Goal: Obtain resource: Obtain resource

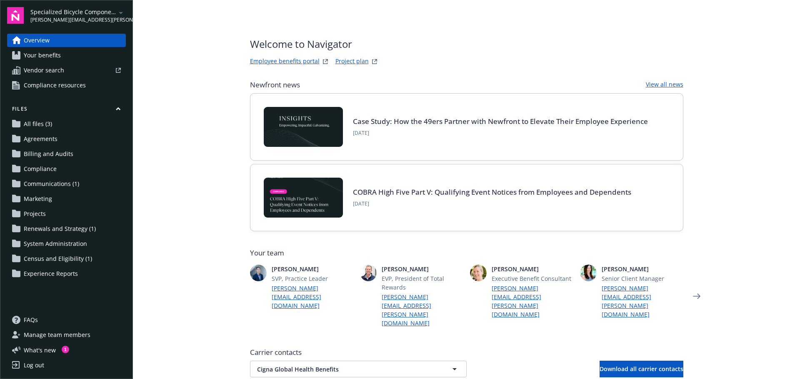
scroll to position [208, 0]
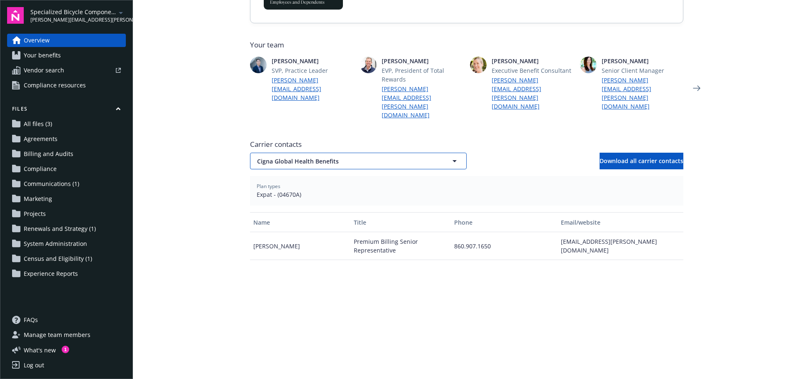
click at [454, 156] on icon "button" at bounding box center [454, 161] width 10 height 10
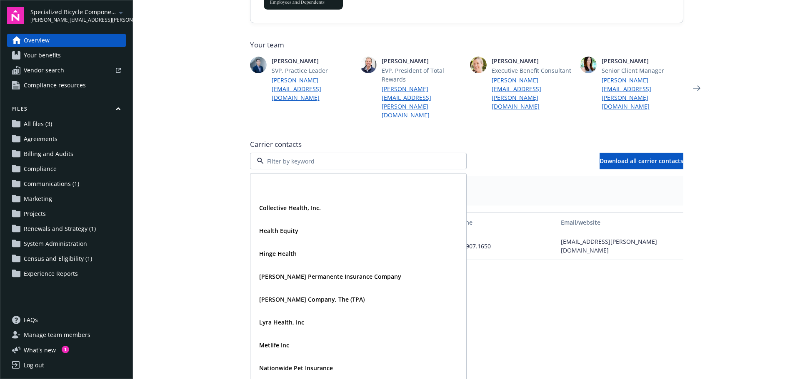
scroll to position [67, 0]
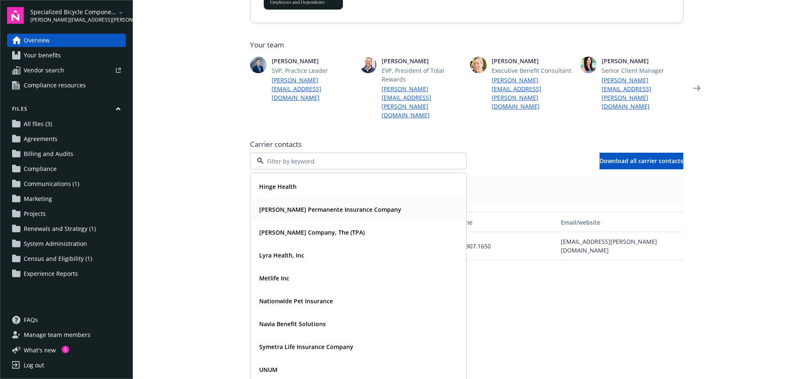
click at [316, 199] on div "[PERSON_NAME] Permanente Insurance Company" at bounding box center [358, 210] width 215 height 22
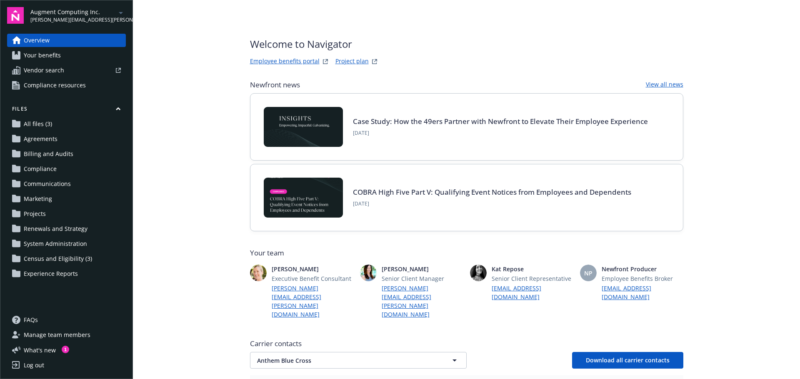
click at [39, 54] on span "Your benefits" at bounding box center [42, 55] width 37 height 13
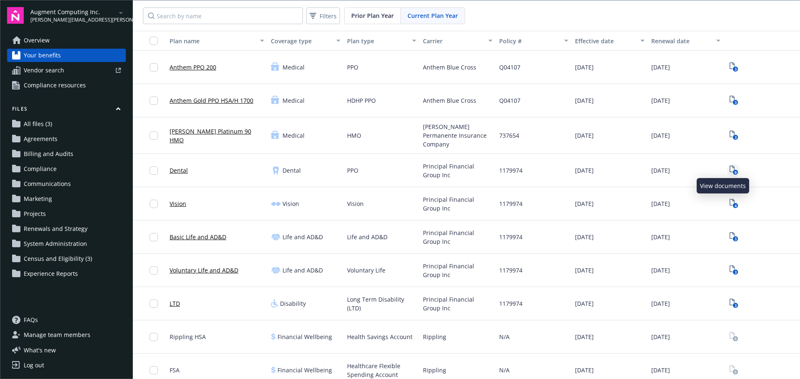
click at [732, 170] on rect "View Plan Documents" at bounding box center [734, 172] width 5 height 5
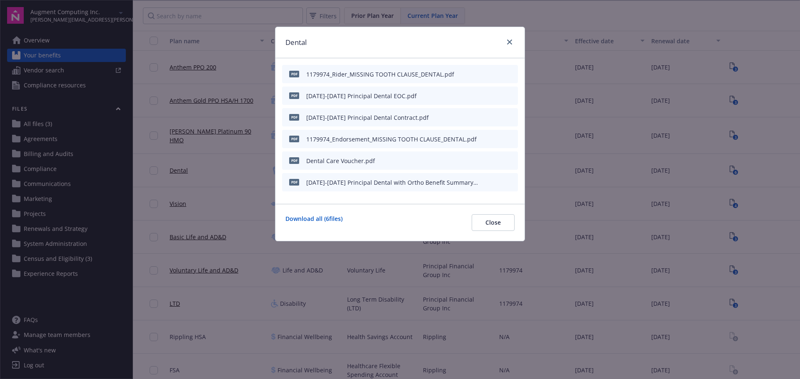
click at [509, 178] on button at bounding box center [510, 182] width 7 height 9
click at [509, 183] on icon "preview file" at bounding box center [509, 182] width 7 height 6
click at [509, 95] on icon "preview file" at bounding box center [509, 95] width 7 height 6
click at [494, 182] on icon "download file" at bounding box center [496, 182] width 7 height 7
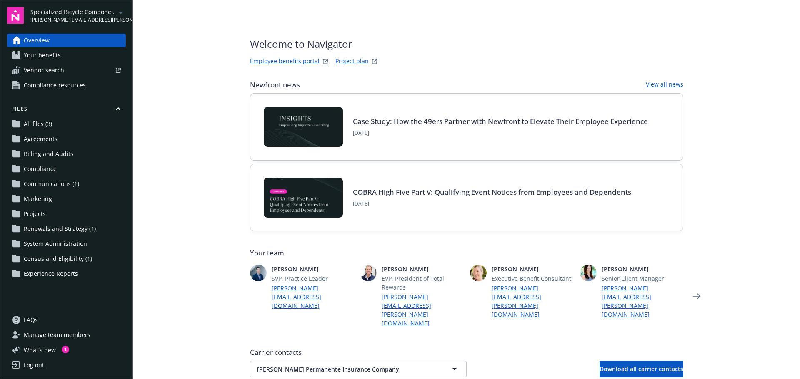
scroll to position [208, 0]
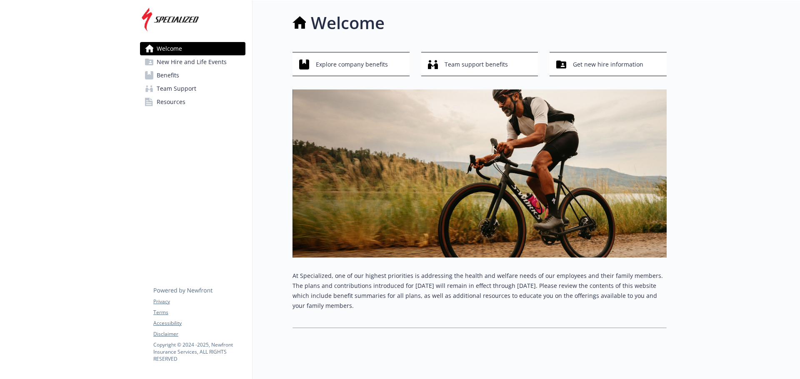
click at [167, 75] on span "Benefits" at bounding box center [168, 75] width 22 height 13
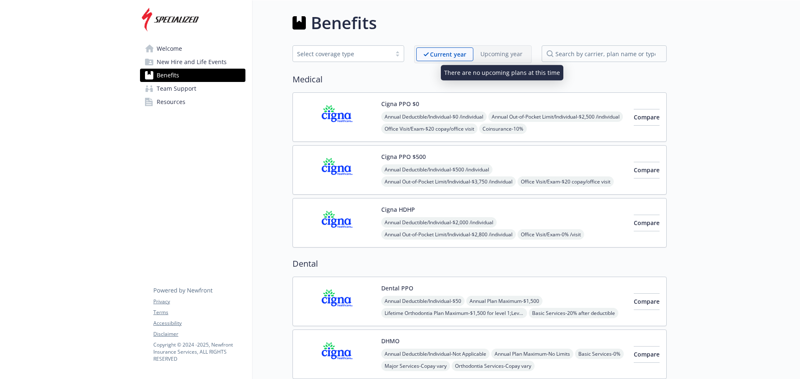
click at [499, 49] on div "Upcoming year" at bounding box center [501, 53] width 56 height 13
click at [497, 57] on p "Upcoming year" at bounding box center [501, 54] width 42 height 9
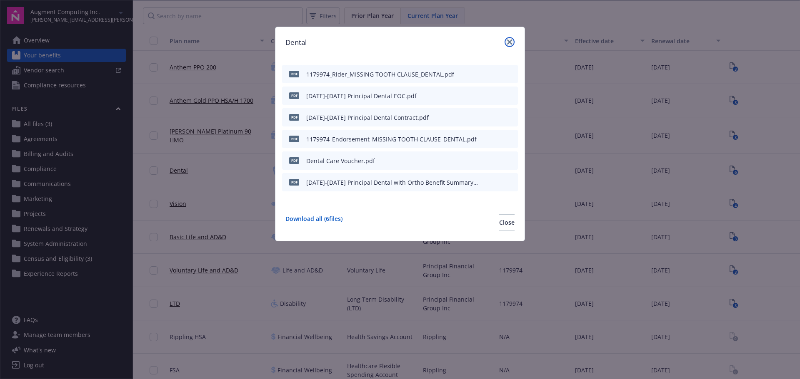
click at [509, 41] on icon "close" at bounding box center [509, 42] width 5 height 5
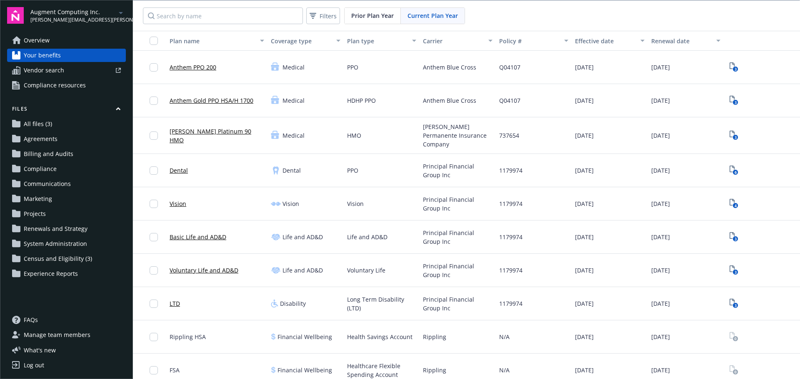
click at [367, 22] on div "Prior Plan Year" at bounding box center [372, 16] width 56 height 16
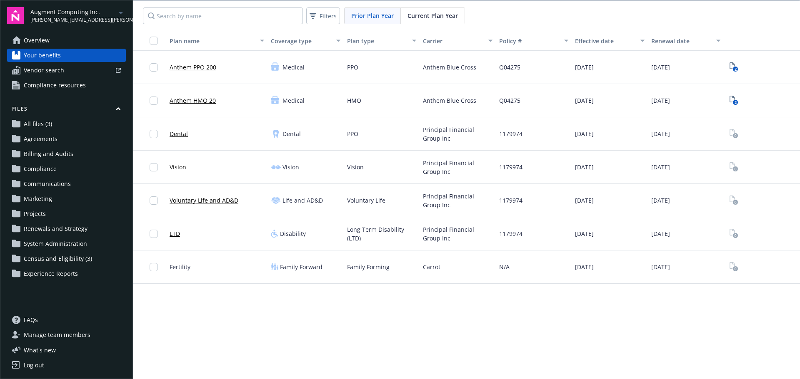
click at [32, 41] on span "Overview" at bounding box center [37, 40] width 26 height 13
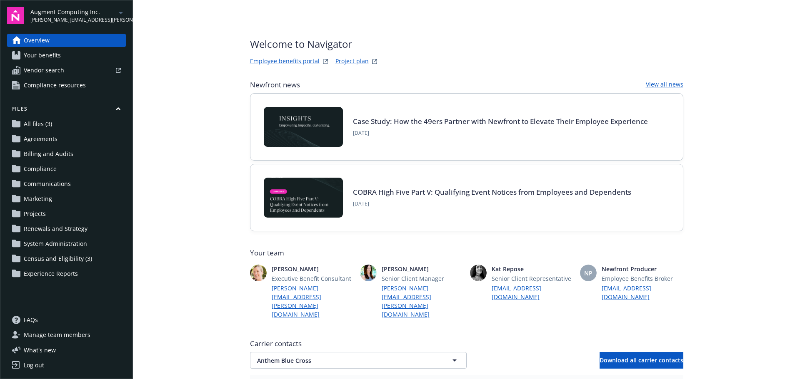
click at [45, 55] on span "Your benefits" at bounding box center [42, 55] width 37 height 13
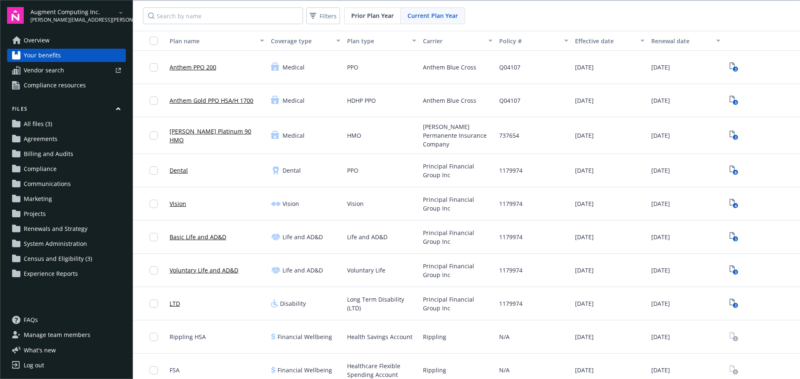
click at [362, 20] on div "Prior Plan Year" at bounding box center [372, 16] width 56 height 16
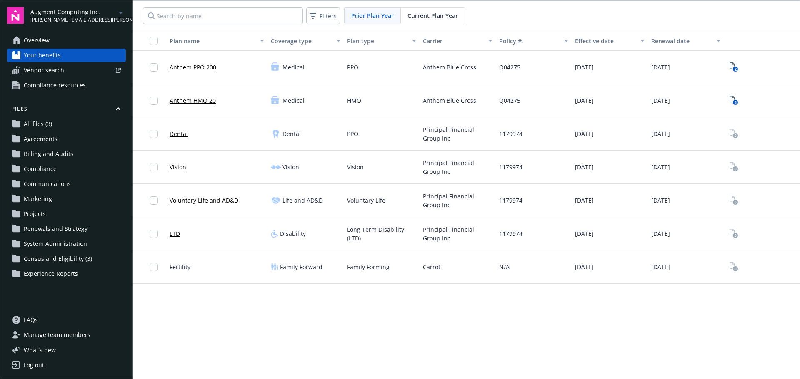
click at [424, 11] on span "Current Plan Year" at bounding box center [432, 15] width 50 height 9
